Goal: Task Accomplishment & Management: Manage account settings

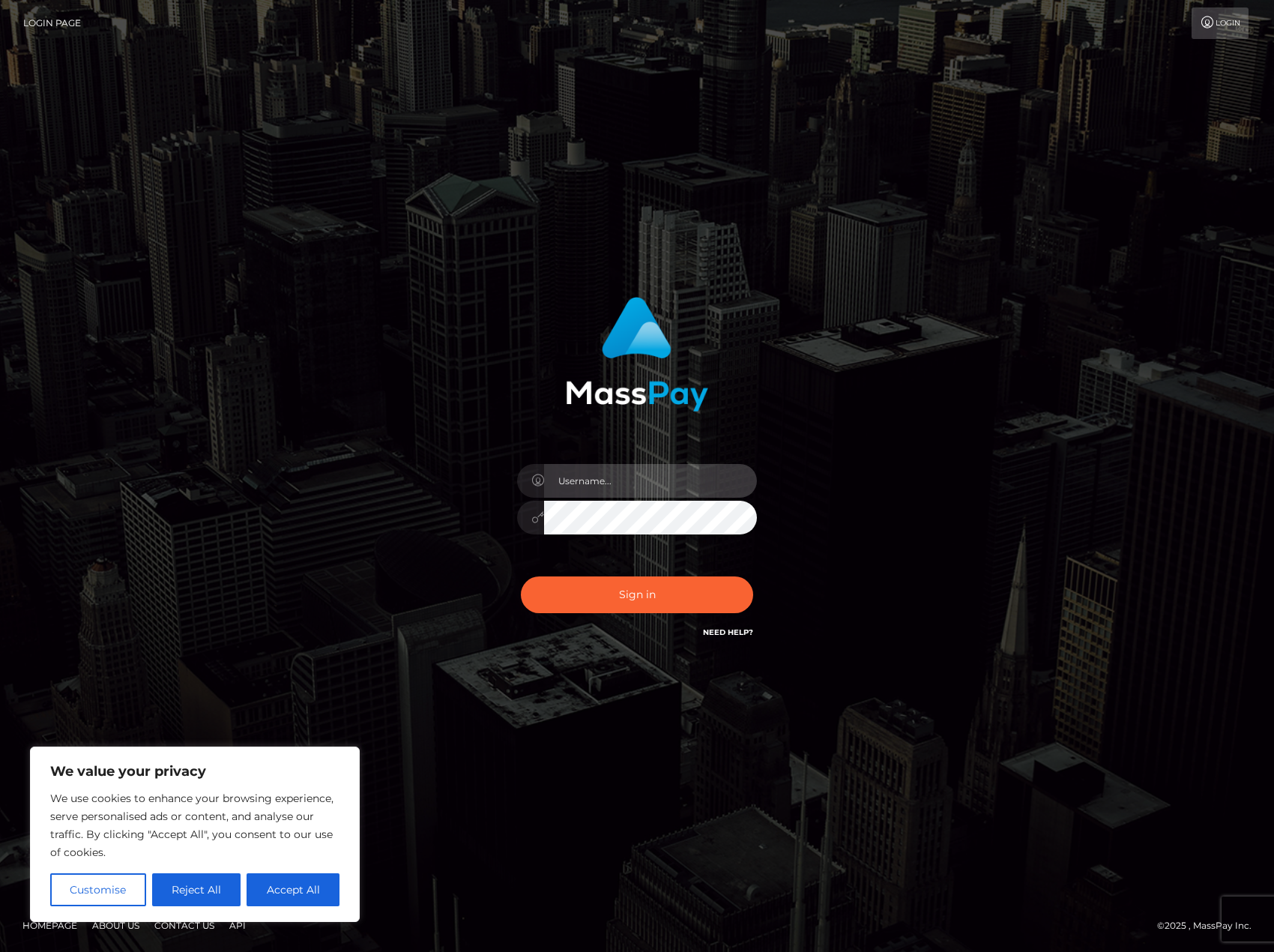
click at [586, 486] on input "text" at bounding box center [650, 480] width 212 height 34
type input "e"
type input "[EMAIL_ADDRESS][DOMAIN_NAME]"
click at [521, 576] on button "Sign in" at bounding box center [637, 594] width 232 height 37
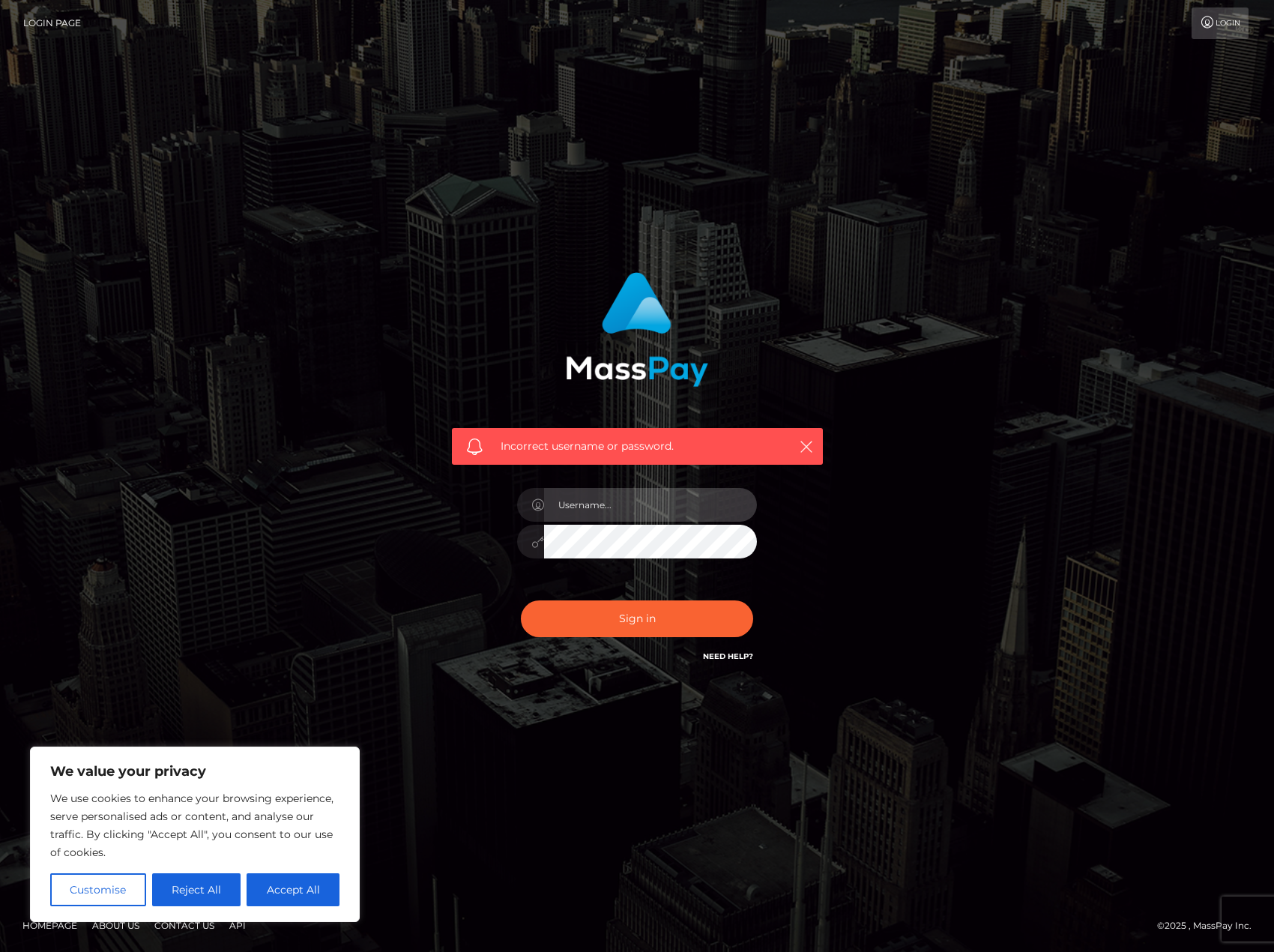
click at [636, 498] on input "text" at bounding box center [650, 504] width 212 height 34
type input "[EMAIL_ADDRESS][DOMAIN_NAME]"
click at [720, 613] on button "Sign in" at bounding box center [637, 618] width 232 height 37
click at [689, 501] on input "text" at bounding box center [650, 504] width 212 height 34
type input "[EMAIL_ADDRESS][DOMAIN_NAME]"
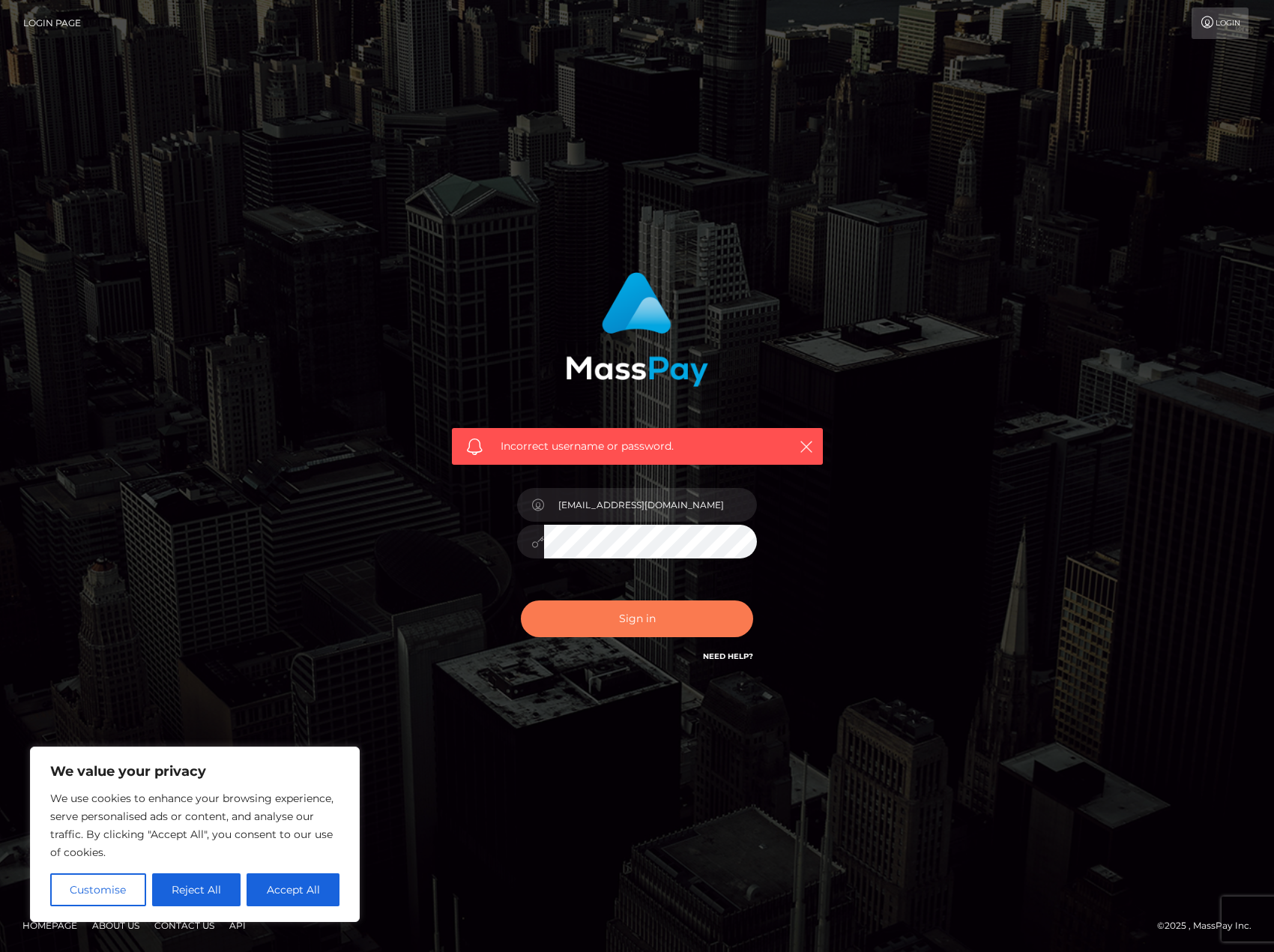
click at [699, 614] on button "Sign in" at bounding box center [637, 618] width 232 height 37
click at [216, 891] on button "Reject All" at bounding box center [197, 889] width 89 height 33
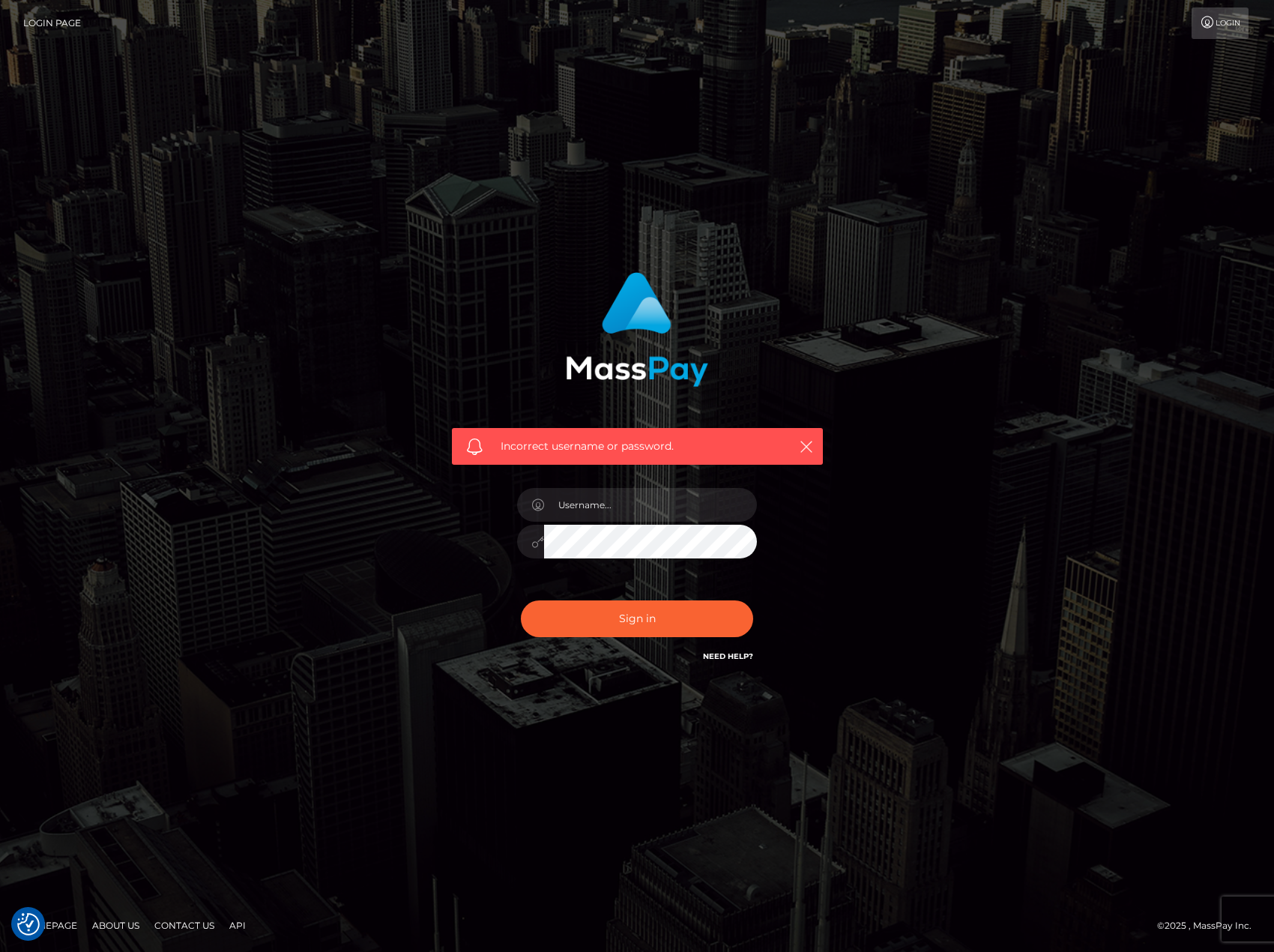
click at [1029, 494] on div "Incorrect username or password." at bounding box center [637, 476] width 854 height 431
click at [625, 504] on input "text" at bounding box center [650, 504] width 212 height 34
click at [689, 513] on input "text" at bounding box center [650, 504] width 212 height 34
type input "electrodolly@gmail.com"
click at [521, 600] on button "Sign in" at bounding box center [637, 618] width 232 height 37
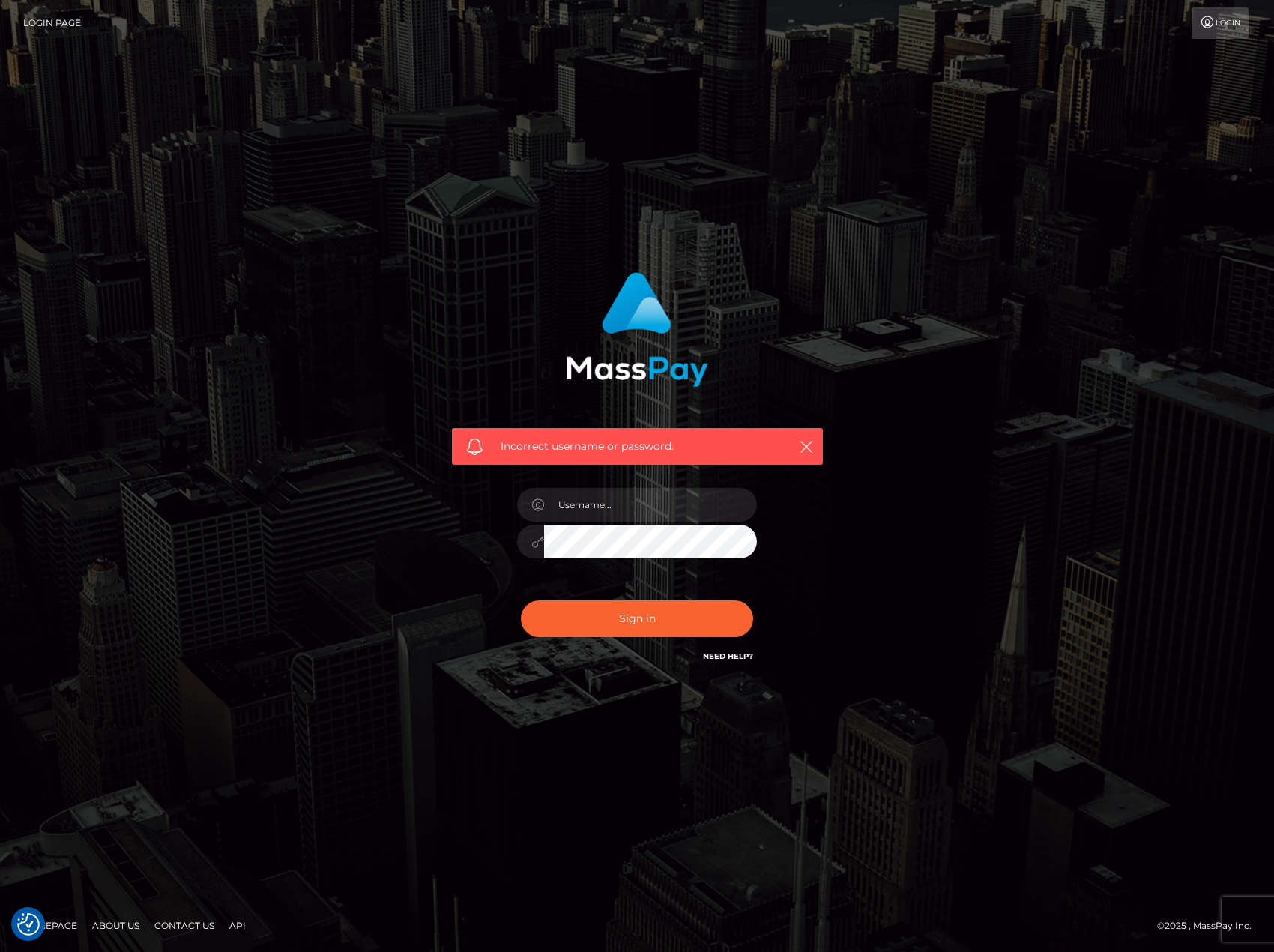
click at [745, 654] on link "Need Help?" at bounding box center [728, 655] width 50 height 9
click at [729, 660] on link "Need Help?" at bounding box center [728, 655] width 50 height 9
click at [734, 656] on link "Need Help?" at bounding box center [728, 655] width 50 height 9
click at [734, 655] on link "Need Help?" at bounding box center [728, 655] width 50 height 9
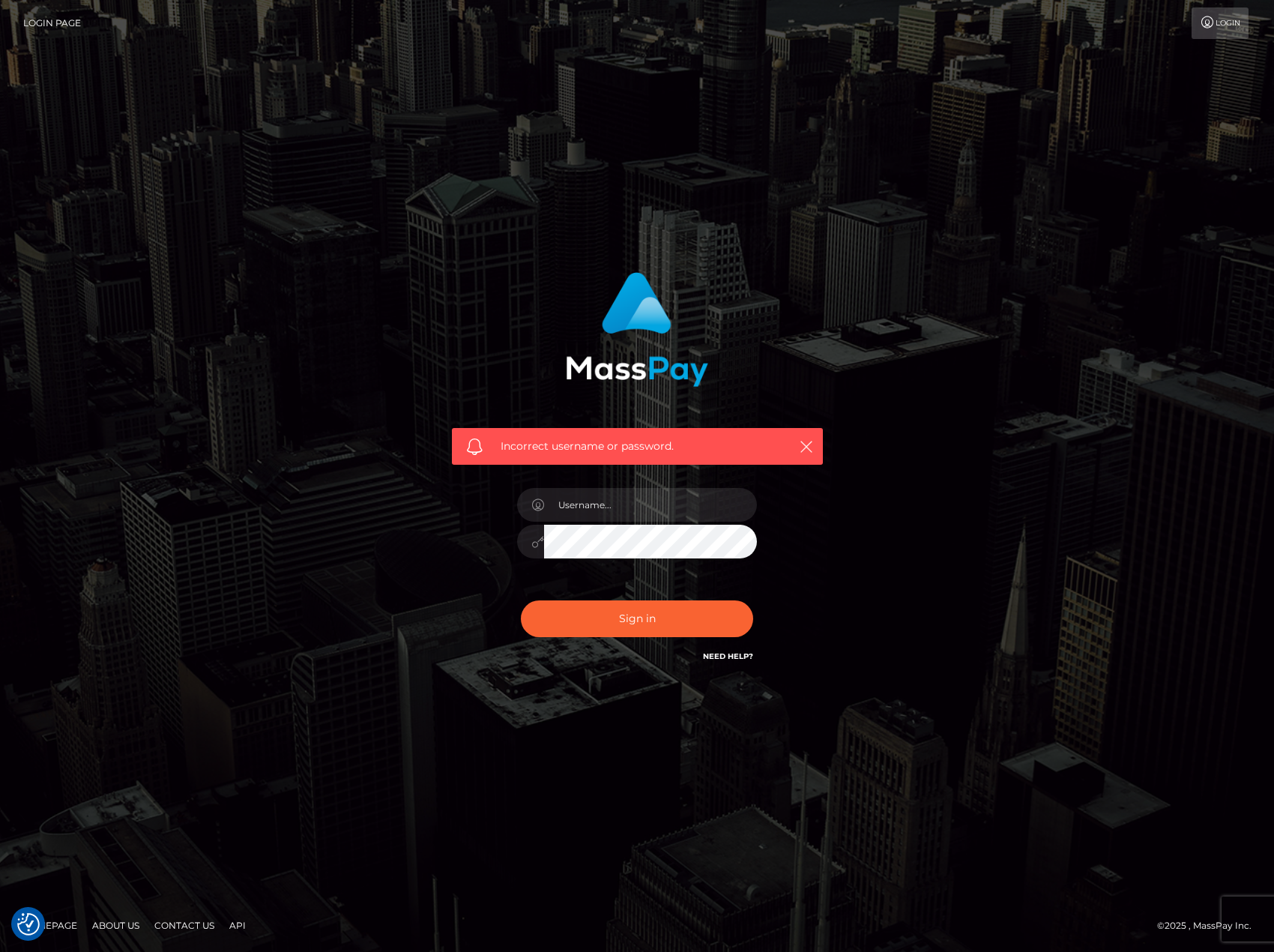
click at [1200, 31] on link "Login" at bounding box center [1220, 23] width 57 height 32
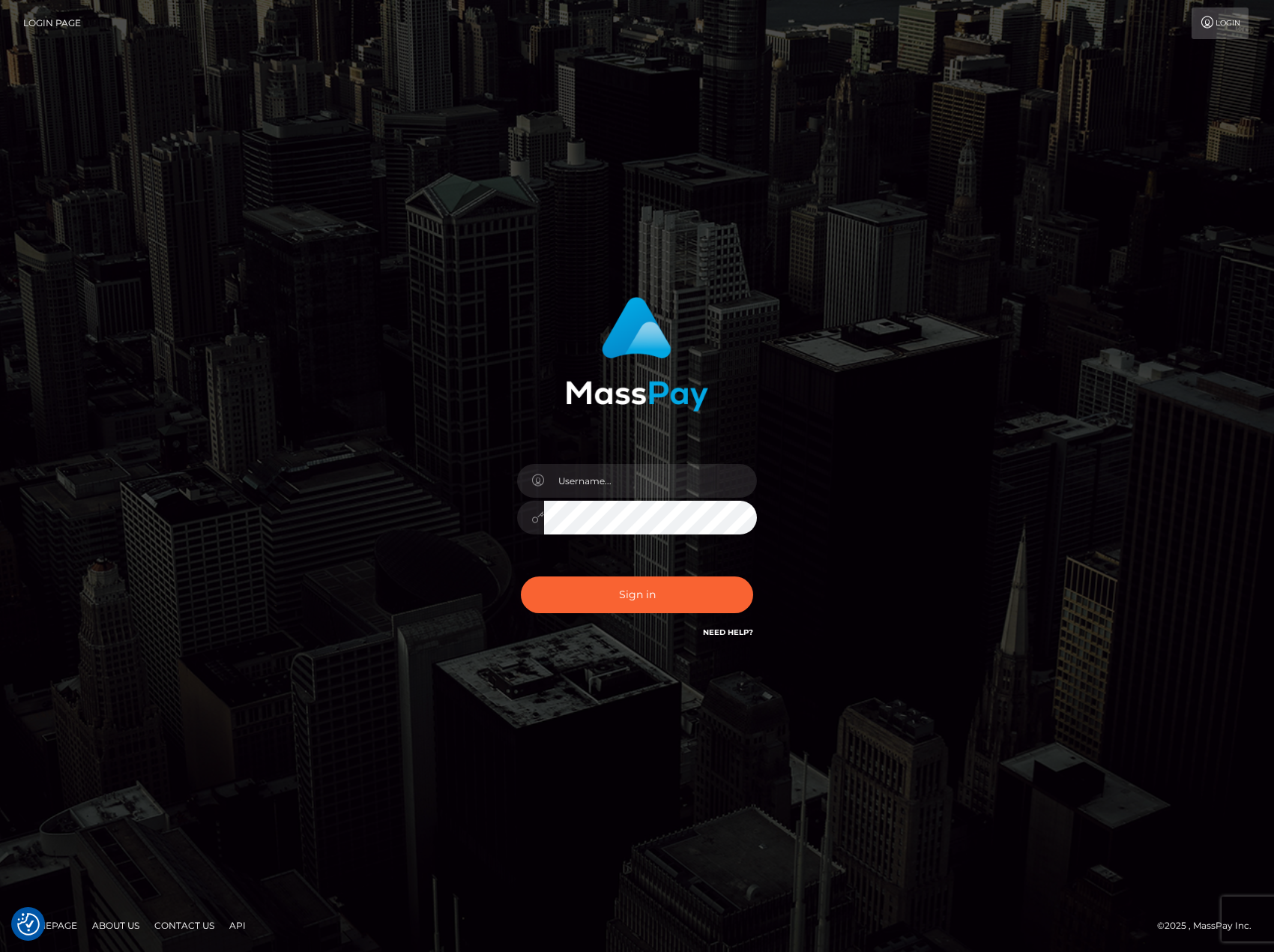
click at [735, 636] on link "Need Help?" at bounding box center [728, 631] width 50 height 9
click at [735, 631] on link "Need Help?" at bounding box center [728, 631] width 50 height 9
click at [735, 629] on link "Need Help?" at bounding box center [728, 631] width 50 height 9
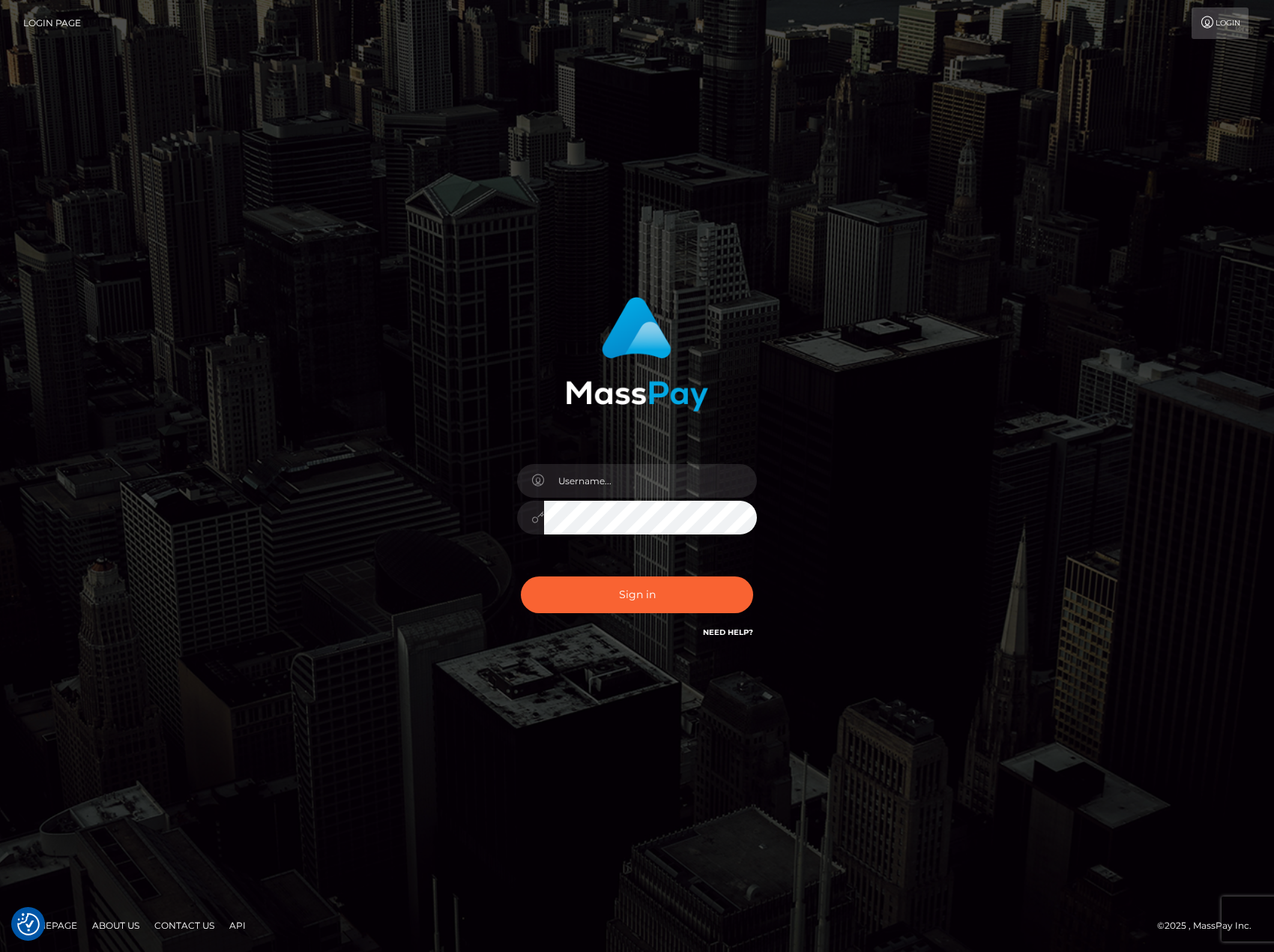
click at [735, 629] on link "Need Help?" at bounding box center [728, 631] width 50 height 9
click at [713, 627] on link "Need Help?" at bounding box center [728, 631] width 50 height 9
